Goal: Task Accomplishment & Management: Use online tool/utility

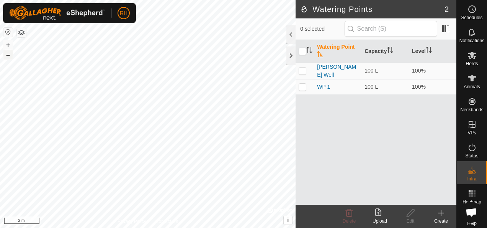
click at [9, 58] on button "–" at bounding box center [7, 54] width 9 height 9
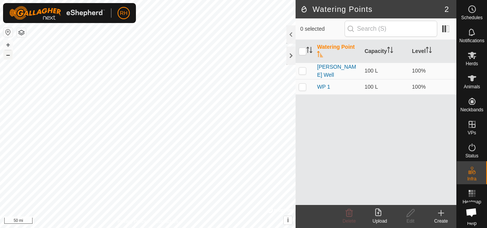
click at [9, 58] on button "–" at bounding box center [7, 54] width 9 height 9
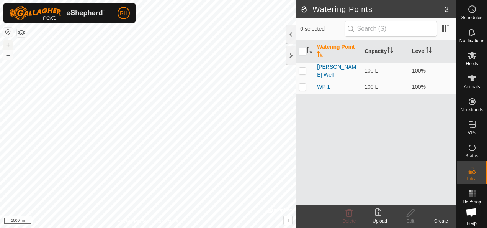
click at [10, 47] on button "+" at bounding box center [7, 44] width 9 height 9
click at [8, 57] on button "–" at bounding box center [7, 54] width 9 height 9
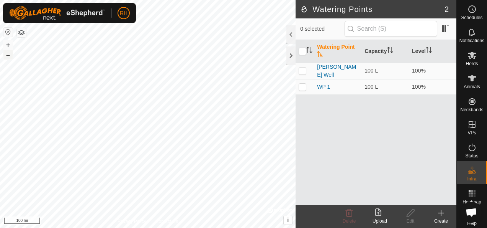
click at [8, 57] on button "–" at bounding box center [7, 54] width 9 height 9
click at [289, 53] on div at bounding box center [291, 55] width 9 height 18
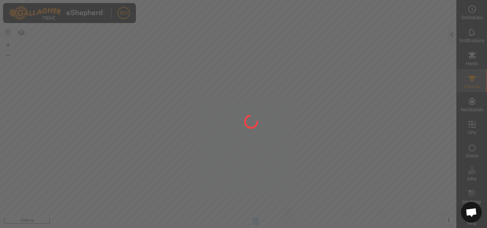
click at [368, 108] on div at bounding box center [243, 114] width 487 height 228
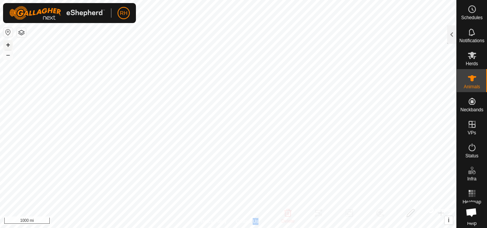
click at [5, 46] on button "+" at bounding box center [7, 44] width 9 height 9
click at [6, 45] on button "+" at bounding box center [7, 44] width 9 height 9
click at [0, 183] on html "RH Schedules Notifications Herds Animals Neckbands VPs Status Infra Heatmap Hel…" at bounding box center [243, 114] width 487 height 228
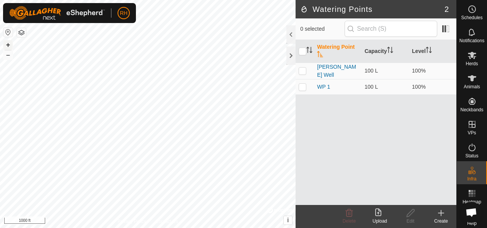
click at [11, 46] on button "+" at bounding box center [7, 44] width 9 height 9
click at [466, 83] on es-animals-svg-icon at bounding box center [473, 78] width 14 height 12
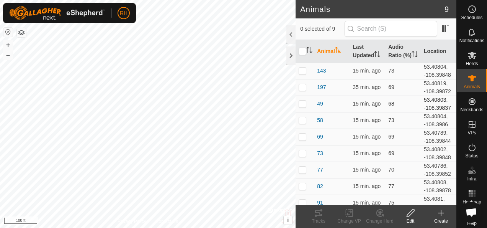
scroll to position [5, 0]
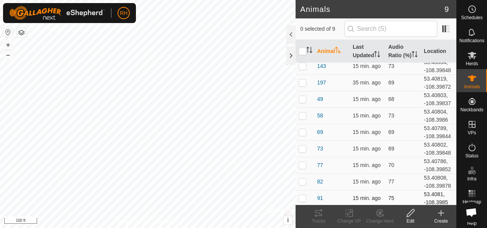
click at [310, 194] on td at bounding box center [305, 198] width 18 height 16
drag, startPoint x: 310, startPoint y: 194, endPoint x: 318, endPoint y: 215, distance: 22.8
click at [318, 215] on icon at bounding box center [318, 212] width 9 height 9
click at [307, 195] on td at bounding box center [305, 198] width 18 height 16
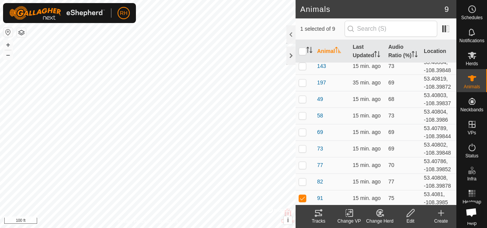
click at [318, 212] on icon at bounding box center [318, 213] width 7 height 6
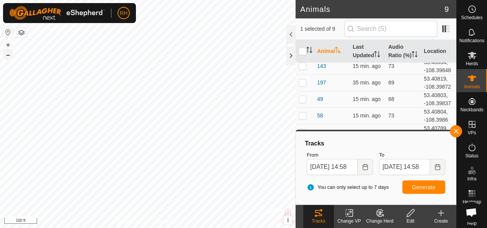
click at [5, 55] on button "–" at bounding box center [7, 54] width 9 height 9
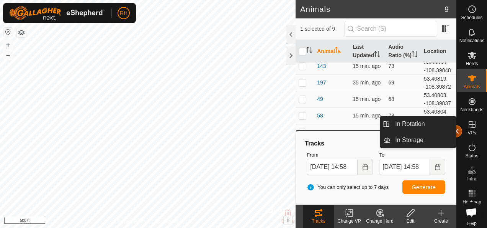
click at [459, 130] on button "button" at bounding box center [456, 131] width 12 height 12
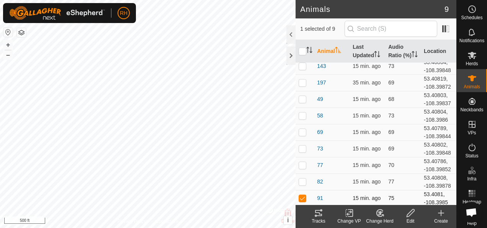
click at [302, 197] on p-checkbox at bounding box center [303, 198] width 8 height 6
checkbox input "false"
click at [304, 148] on p-checkbox at bounding box center [303, 148] width 8 height 6
click at [313, 212] on tracks-svg-icon at bounding box center [318, 212] width 31 height 9
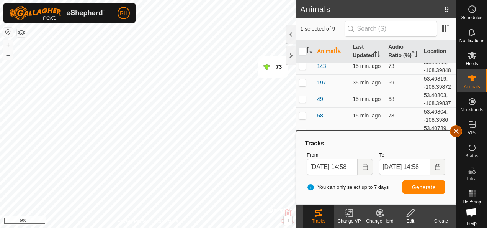
click at [453, 128] on button "button" at bounding box center [456, 131] width 12 height 12
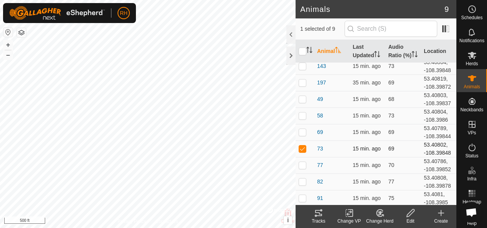
click at [302, 146] on p-checkbox at bounding box center [303, 148] width 8 height 6
checkbox input "false"
click at [301, 84] on p-checkbox at bounding box center [303, 82] width 8 height 6
click at [319, 211] on icon at bounding box center [318, 212] width 9 height 9
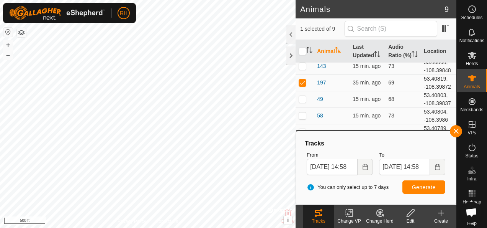
click at [303, 79] on p-checkbox at bounding box center [303, 82] width 8 height 6
checkbox input "false"
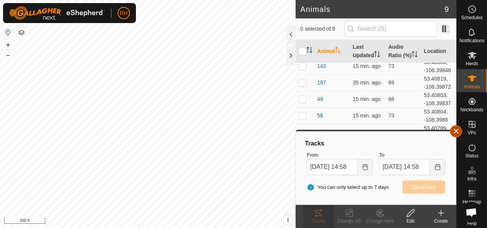
click at [454, 134] on button "button" at bounding box center [456, 131] width 12 height 12
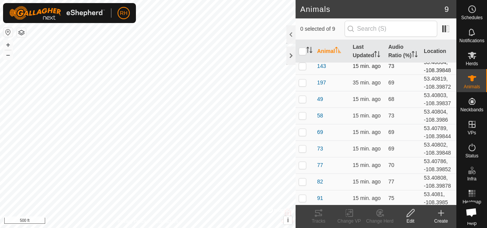
click at [303, 67] on p-checkbox at bounding box center [303, 66] width 8 height 6
click at [319, 215] on icon at bounding box center [318, 213] width 7 height 6
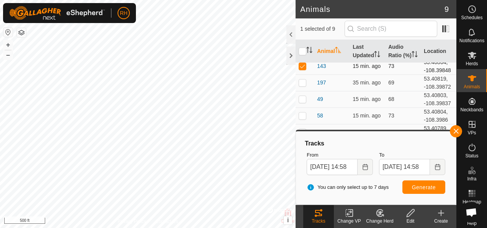
click at [301, 63] on p-checkbox at bounding box center [303, 66] width 8 height 6
checkbox input "false"
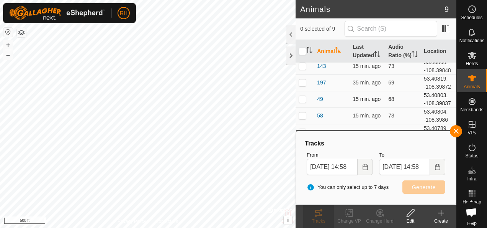
click at [302, 98] on p-checkbox at bounding box center [303, 99] width 8 height 6
checkbox input "true"
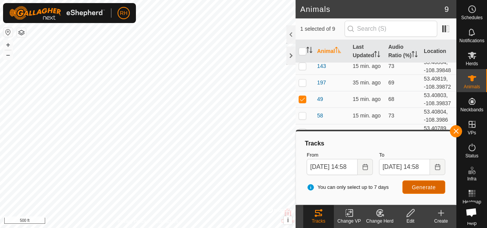
click at [417, 188] on span "Generate" at bounding box center [424, 187] width 24 height 6
click at [367, 167] on icon "Choose Date" at bounding box center [366, 167] width 6 height 6
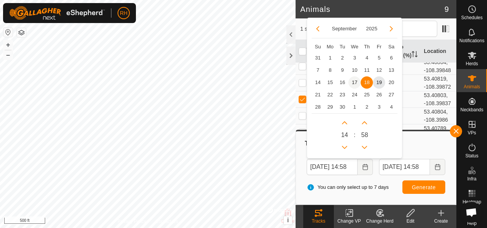
scroll to position [0, 0]
click at [356, 82] on span "17" at bounding box center [355, 82] width 12 height 12
type input "Sep 17, 2025 14:58"
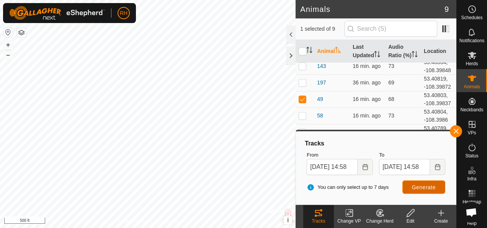
click at [410, 185] on button "Generate" at bounding box center [424, 186] width 43 height 13
